Goal: Task Accomplishment & Management: Manage account settings

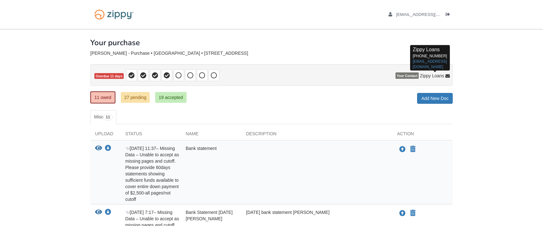
drag, startPoint x: 425, startPoint y: 66, endPoint x: 410, endPoint y: 50, distance: 22.5
click at [410, 50] on div "Zippy Loans [PHONE_NUMBER] [EMAIL_ADDRESS][DOMAIN_NAME]" at bounding box center [430, 58] width 40 height 29
drag, startPoint x: 425, startPoint y: 67, endPoint x: 414, endPoint y: 53, distance: 17.9
click at [414, 53] on p "Zippy Loans [PHONE_NUMBER] [EMAIL_ADDRESS][DOMAIN_NAME]" at bounding box center [430, 58] width 35 height 24
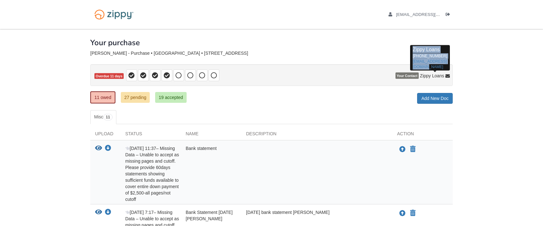
copy p "Zippy Loans [PHONE_NUMBER] [EMAIL_ADDRESS][DOMAIN_NAME]"
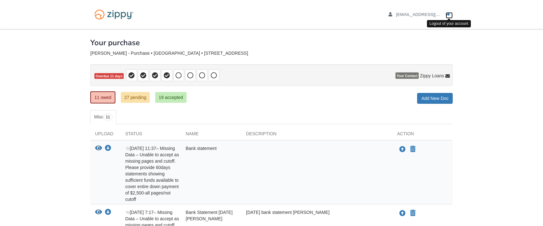
click at [452, 15] on link "Logout" at bounding box center [449, 15] width 7 height 6
